Goal: Entertainment & Leisure: Consume media (video, audio)

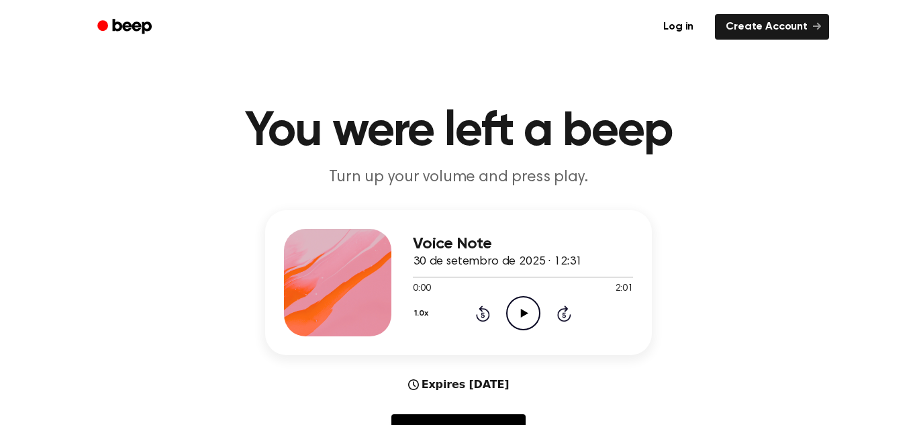
click at [527, 312] on icon "Play Audio" at bounding box center [523, 313] width 34 height 34
click at [506, 319] on icon "Play Audio" at bounding box center [523, 313] width 34 height 34
click at [525, 317] on icon "Pause Audio" at bounding box center [523, 313] width 34 height 34
click at [529, 315] on icon "Play Audio" at bounding box center [523, 313] width 34 height 34
